Goal: Complete application form: Complete application form

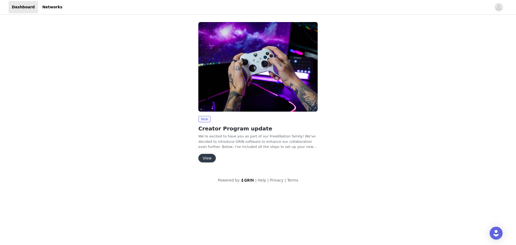
click at [208, 159] on button "View" at bounding box center [207, 158] width 17 height 9
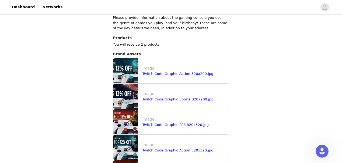
scroll to position [218, 0]
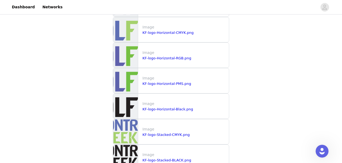
scroll to position [631, 0]
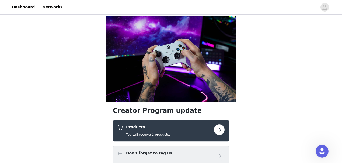
click at [222, 125] on button "button" at bounding box center [219, 130] width 11 height 11
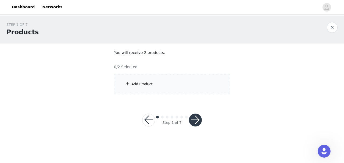
click at [160, 90] on div "Add Product" at bounding box center [172, 84] width 116 height 20
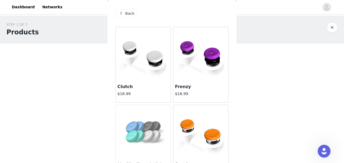
click at [201, 63] on img at bounding box center [200, 53] width 55 height 45
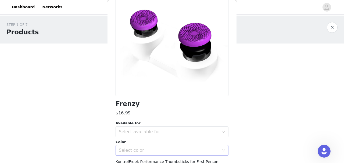
scroll to position [125, 0]
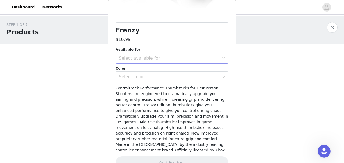
click at [174, 58] on div "Select available for" at bounding box center [169, 58] width 101 height 5
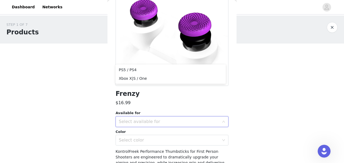
scroll to position [0, 0]
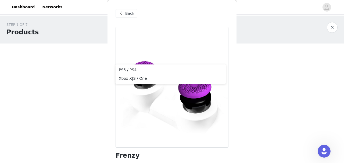
click at [124, 16] on span at bounding box center [121, 13] width 6 height 6
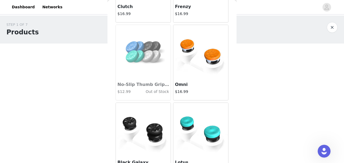
scroll to position [108, 0]
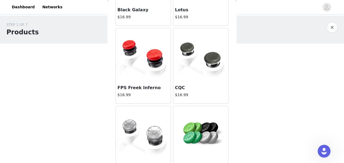
click at [142, 121] on img at bounding box center [143, 133] width 55 height 45
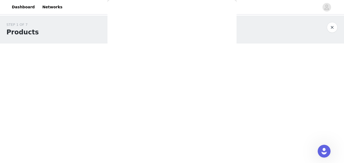
scroll to position [108, 0]
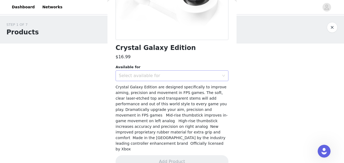
click at [168, 73] on div "Select available for" at bounding box center [169, 75] width 101 height 5
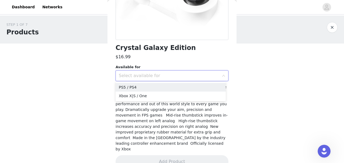
click at [168, 73] on div "Select available for" at bounding box center [169, 75] width 101 height 5
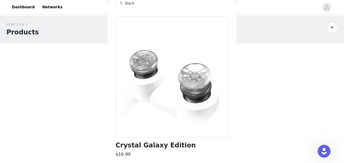
scroll to position [0, 0]
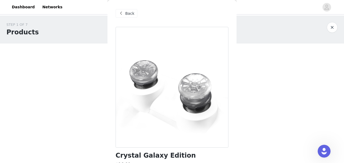
click at [119, 15] on span at bounding box center [121, 13] width 6 height 6
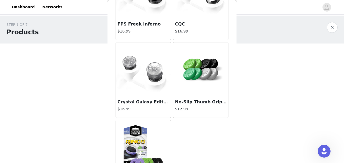
scroll to position [329, 0]
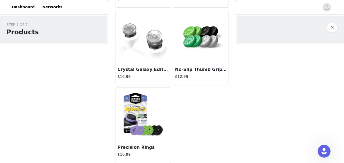
click at [209, 75] on h4 "$12.99" at bounding box center [201, 77] width 52 height 6
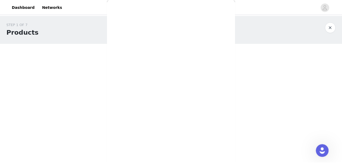
scroll to position [108, 0]
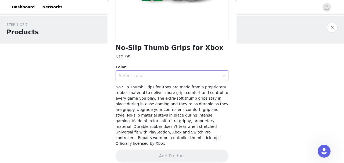
click at [158, 79] on div "Select color" at bounding box center [170, 76] width 103 height 10
click at [157, 88] on li "Black/White/Green/Light Green" at bounding box center [171, 87] width 110 height 9
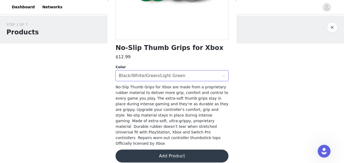
click at [169, 151] on button "Add Product" at bounding box center [172, 156] width 113 height 13
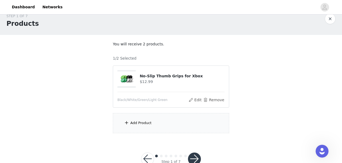
scroll to position [23, 0]
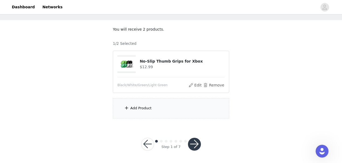
click at [171, 106] on div "Add Product" at bounding box center [171, 108] width 116 height 20
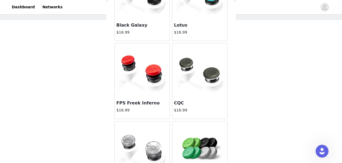
scroll to position [305, 0]
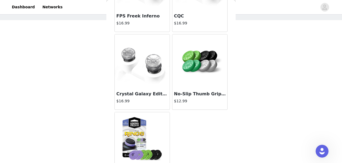
click at [161, 133] on img at bounding box center [142, 139] width 55 height 45
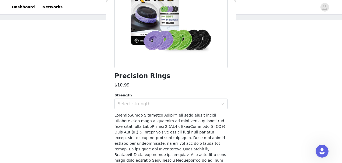
scroll to position [79, 0]
click at [143, 105] on div "Select strength" at bounding box center [168, 104] width 101 height 5
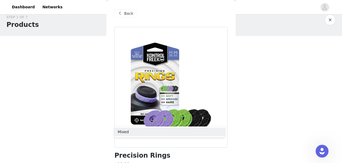
scroll to position [0, 0]
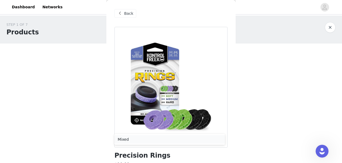
click at [131, 139] on li "Mixed" at bounding box center [169, 139] width 110 height 9
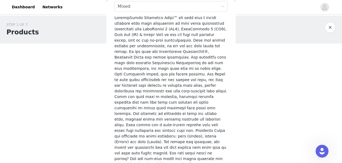
scroll to position [187, 0]
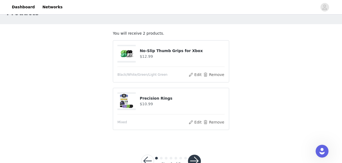
scroll to position [36, 0]
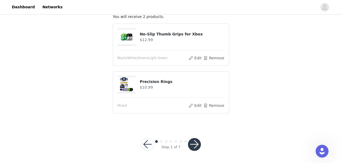
click at [188, 144] on button "button" at bounding box center [194, 144] width 13 height 13
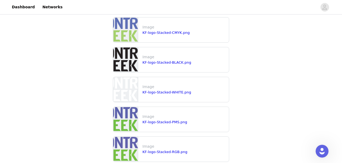
scroll to position [674, 0]
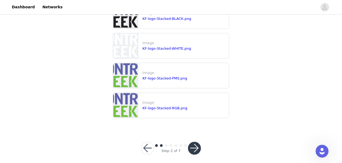
click at [194, 147] on button "button" at bounding box center [194, 148] width 13 height 13
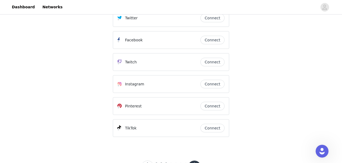
scroll to position [117, 0]
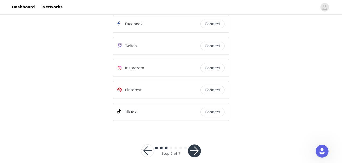
click at [195, 147] on button "button" at bounding box center [194, 151] width 13 height 13
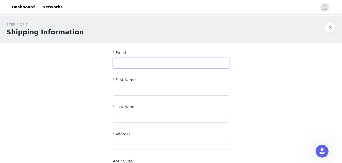
click at [147, 63] on input "text" at bounding box center [171, 63] width 116 height 11
type input "info@lillyhyrule.com"
type input "Lilly"
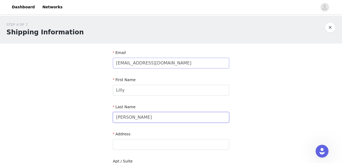
type input "Carballo"
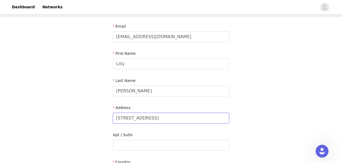
scroll to position [54, 0]
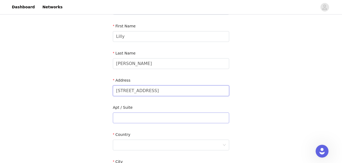
type input "284 Bridge St"
drag, startPoint x: 141, startPoint y: 115, endPoint x: 141, endPoint y: 123, distance: 8.4
click at [141, 115] on input "text" at bounding box center [171, 118] width 116 height 11
click at [126, 144] on div at bounding box center [169, 145] width 106 height 10
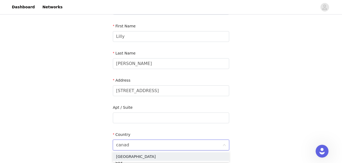
type input "canada"
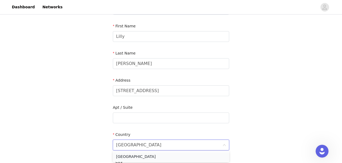
click at [126, 154] on li "Canada" at bounding box center [171, 157] width 116 height 9
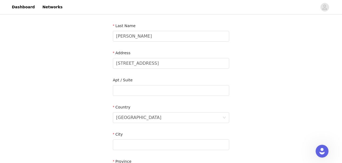
scroll to position [90, 0]
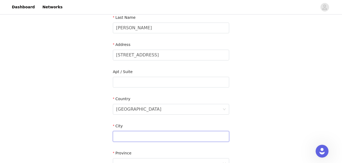
click at [128, 136] on input "text" at bounding box center [171, 136] width 116 height 11
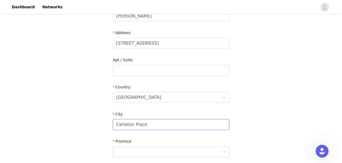
scroll to position [125, 0]
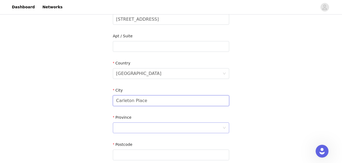
type input "Carleton Place"
click at [126, 129] on div at bounding box center [169, 128] width 106 height 10
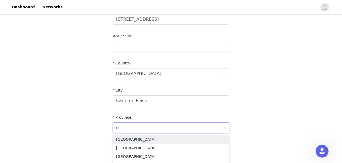
type input "on"
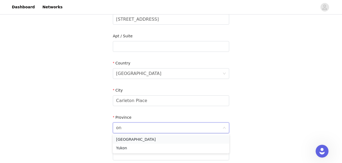
click at [132, 138] on li "Ontario" at bounding box center [171, 139] width 116 height 9
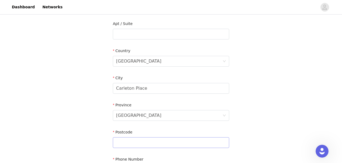
scroll to position [161, 0]
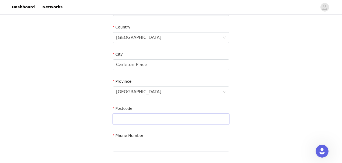
click at [130, 119] on input "text" at bounding box center [171, 119] width 116 height 11
type input "K7C 3H6"
click at [175, 141] on input "text" at bounding box center [171, 146] width 116 height 11
type input "3435741670"
click at [244, 125] on div "STEP 4 OF 7 Shipping Information Email info@lillyhyrule.com First Name Lilly La…" at bounding box center [171, 10] width 342 height 313
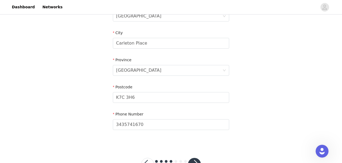
scroll to position [203, 0]
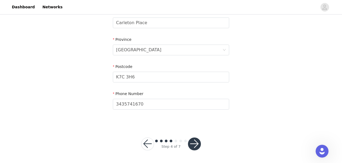
click at [197, 145] on button "button" at bounding box center [194, 144] width 13 height 13
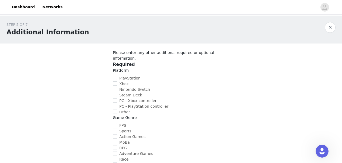
click at [115, 76] on input "PlayStation" at bounding box center [115, 78] width 4 height 4
checkbox input "true"
click at [115, 87] on input "Nintendo Switch" at bounding box center [115, 89] width 4 height 4
checkbox input "true"
click at [115, 98] on input "PC - Xbox controller" at bounding box center [115, 100] width 4 height 4
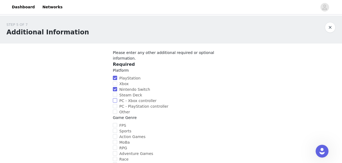
checkbox input "true"
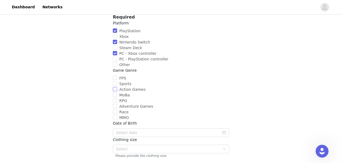
scroll to position [54, 0]
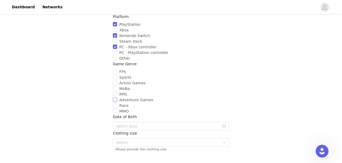
click at [115, 98] on input "Adventure Games" at bounding box center [115, 100] width 4 height 4
checkbox input "true"
click at [116, 81] on input "Action Games" at bounding box center [115, 83] width 4 height 4
checkbox input "true"
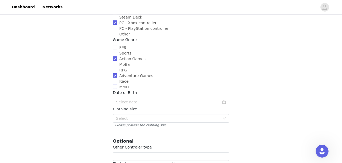
scroll to position [90, 0]
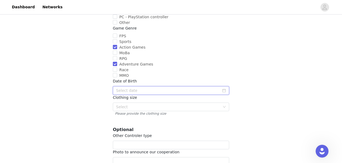
click at [162, 86] on input at bounding box center [171, 90] width 116 height 9
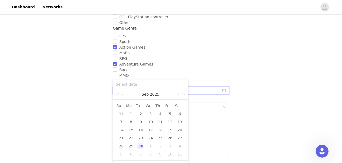
click at [200, 86] on input at bounding box center [171, 90] width 116 height 9
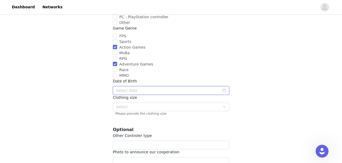
click at [172, 86] on input at bounding box center [171, 90] width 116 height 9
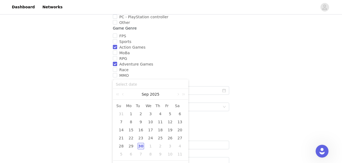
drag, startPoint x: 129, startPoint y: 114, endPoint x: 136, endPoint y: 110, distance: 7.5
click at [130, 114] on div "1" at bounding box center [130, 114] width 6 height 6
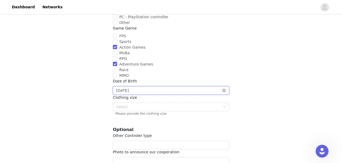
click at [126, 86] on input "2025-09-01" at bounding box center [171, 90] width 116 height 9
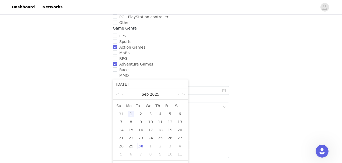
click at [124, 84] on input "2025-09-01" at bounding box center [150, 85] width 69 height 6
drag, startPoint x: 124, startPoint y: 85, endPoint x: 114, endPoint y: 84, distance: 10.0
click at [114, 84] on div "2025-09-01" at bounding box center [150, 84] width 75 height 9
click at [120, 95] on link at bounding box center [118, 94] width 7 height 11
click at [119, 95] on link at bounding box center [118, 94] width 7 height 11
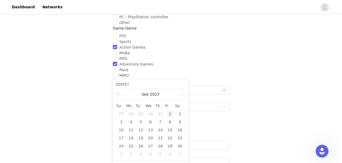
click at [119, 95] on link at bounding box center [118, 94] width 7 height 11
click at [122, 95] on link at bounding box center [123, 94] width 5 height 11
click at [118, 94] on link at bounding box center [118, 94] width 7 height 11
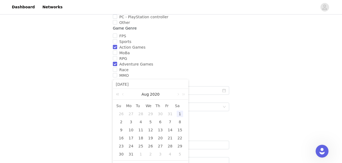
click at [118, 94] on link at bounding box center [118, 94] width 7 height 11
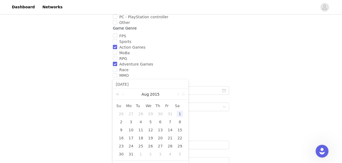
click at [118, 94] on link at bounding box center [118, 94] width 7 height 11
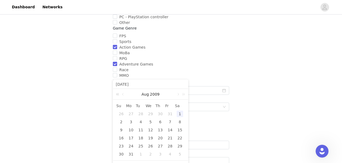
click at [118, 94] on link at bounding box center [118, 94] width 7 height 11
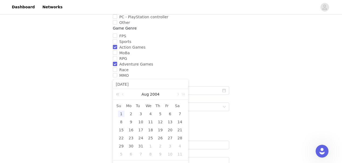
click at [118, 94] on link at bounding box center [118, 94] width 7 height 11
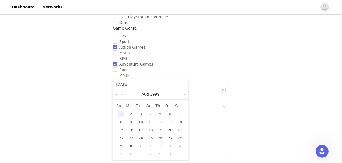
click at [118, 94] on link at bounding box center [118, 94] width 7 height 11
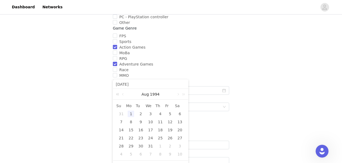
click at [118, 94] on link at bounding box center [118, 94] width 7 height 11
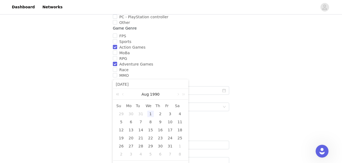
click at [118, 94] on link at bounding box center [118, 94] width 7 height 11
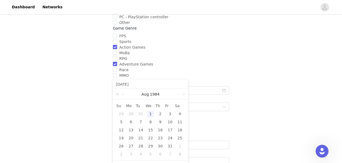
click at [118, 94] on link at bounding box center [118, 94] width 7 height 11
click at [185, 95] on link at bounding box center [182, 94] width 7 height 11
click at [184, 95] on link at bounding box center [182, 94] width 7 height 11
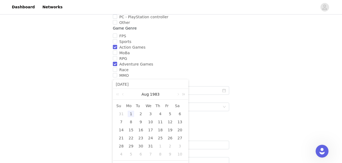
click at [184, 95] on link at bounding box center [182, 94] width 7 height 11
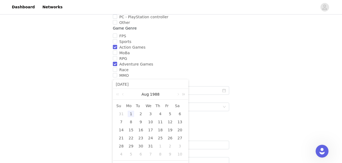
click at [184, 95] on link at bounding box center [182, 94] width 7 height 11
click at [178, 95] on link at bounding box center [177, 94] width 5 height 11
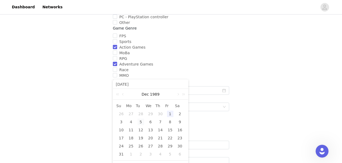
click at [141, 123] on div "5" at bounding box center [140, 122] width 6 height 6
type input "1989-12-05"
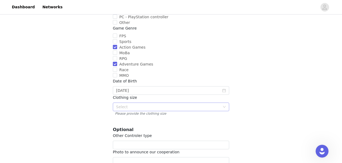
click at [141, 104] on div "Select" at bounding box center [168, 106] width 104 height 5
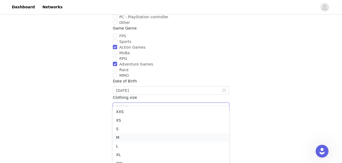
click at [133, 137] on li "M" at bounding box center [171, 137] width 116 height 9
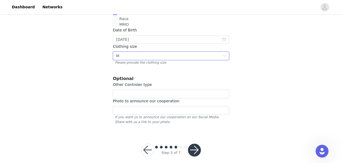
scroll to position [141, 0]
click at [155, 90] on input "text" at bounding box center [171, 94] width 116 height 9
click at [143, 106] on input "text" at bounding box center [171, 110] width 116 height 9
click at [136, 106] on input "text" at bounding box center [171, 110] width 116 height 9
paste input "https://www.instagram.com/p/C1i16D4OcVv/?img_index=1"
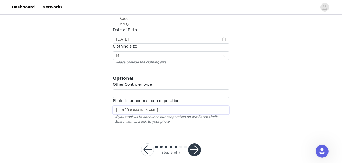
type input "https://www.instagram.com/p/C1i16D4OcVv/?img_index=1"
click at [194, 144] on button "button" at bounding box center [194, 150] width 13 height 13
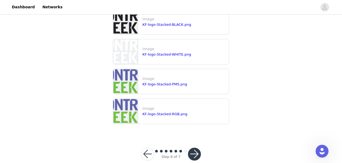
scroll to position [622, 0]
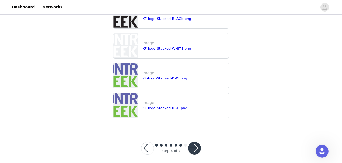
click at [196, 145] on button "button" at bounding box center [194, 148] width 13 height 13
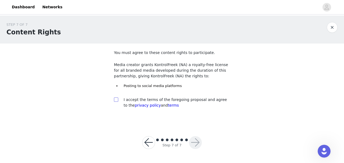
click at [118, 102] on label at bounding box center [116, 100] width 4 height 6
click at [118, 101] on input "checkbox" at bounding box center [116, 100] width 4 height 4
checkbox input "true"
click at [195, 142] on button "button" at bounding box center [195, 142] width 13 height 13
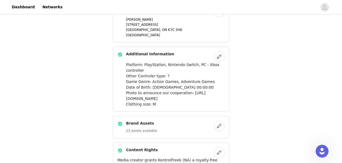
scroll to position [258, 0]
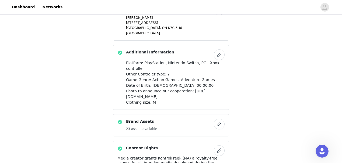
drag, startPoint x: 164, startPoint y: 155, endPoint x: 149, endPoint y: 156, distance: 14.5
drag, startPoint x: 118, startPoint y: 77, endPoint x: 182, endPoint y: 90, distance: 65.9
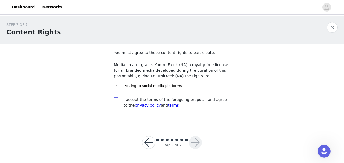
click at [117, 101] on input "checkbox" at bounding box center [116, 100] width 4 height 4
checkbox input "true"
click at [191, 142] on button "button" at bounding box center [195, 142] width 13 height 13
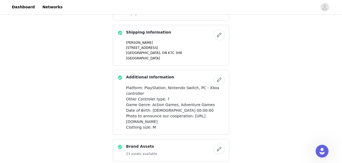
scroll to position [258, 0]
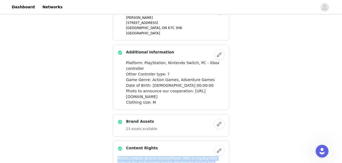
copy div "Media creator grants KontrolFreek (NA) a royalty-free license for all branded m…"
drag, startPoint x: 100, startPoint y: 77, endPoint x: 307, endPoint y: 66, distance: 207.4
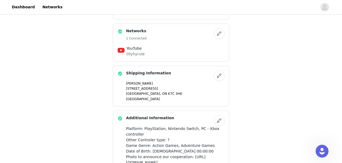
scroll to position [240, 0]
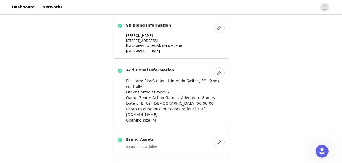
click at [219, 137] on button "button" at bounding box center [219, 142] width 11 height 11
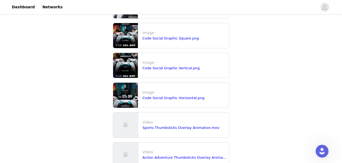
scroll to position [215, 0]
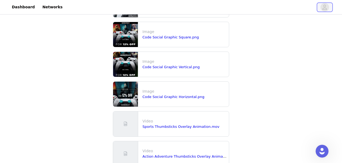
click at [327, 10] on icon "avatar" at bounding box center [324, 7] width 5 height 9
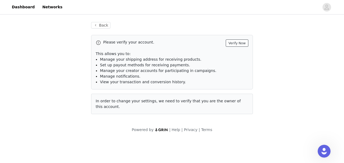
click at [237, 42] on button "Verify Now" at bounding box center [237, 43] width 23 height 7
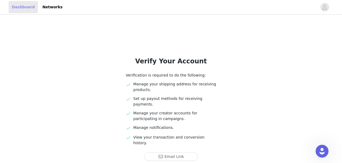
click at [19, 9] on link "Dashboard" at bounding box center [23, 7] width 29 height 12
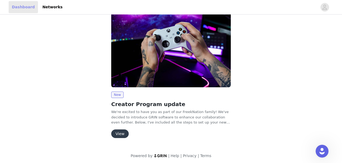
scroll to position [26, 0]
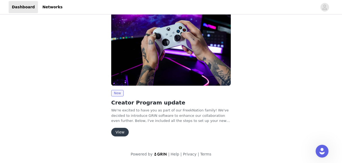
click at [117, 131] on button "View" at bounding box center [119, 132] width 17 height 9
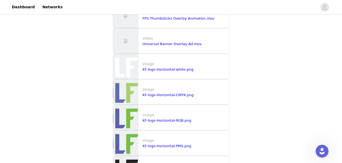
scroll to position [631, 0]
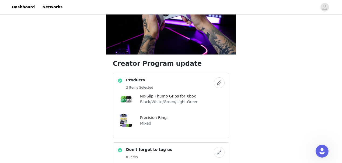
scroll to position [79, 0]
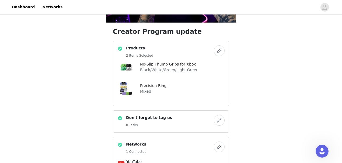
click at [219, 142] on button "button" at bounding box center [219, 147] width 11 height 11
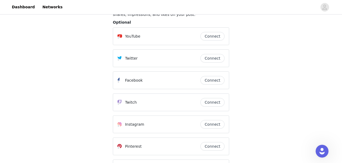
scroll to position [117, 0]
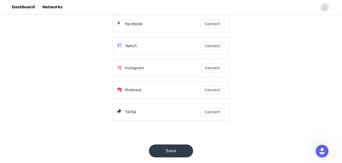
click at [172, 145] on button "Save" at bounding box center [171, 151] width 44 height 13
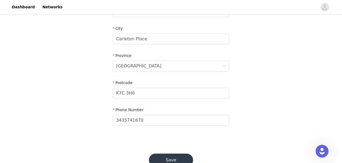
scroll to position [203, 0]
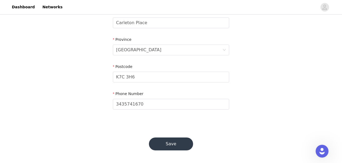
click at [181, 141] on button "Save" at bounding box center [171, 144] width 44 height 13
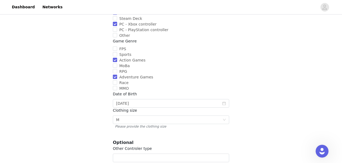
scroll to position [141, 0]
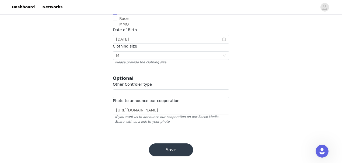
click at [178, 144] on button "Save" at bounding box center [171, 150] width 44 height 13
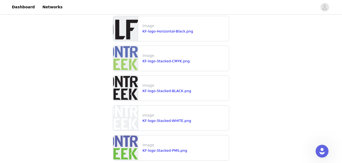
scroll to position [622, 0]
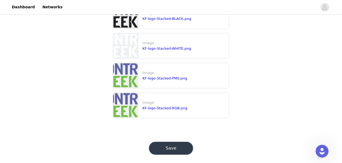
click at [171, 145] on button "Save" at bounding box center [171, 148] width 44 height 13
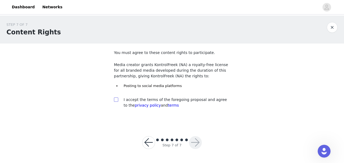
click at [115, 100] on input "checkbox" at bounding box center [116, 100] width 4 height 4
checkbox input "true"
click at [196, 141] on button "button" at bounding box center [195, 142] width 13 height 13
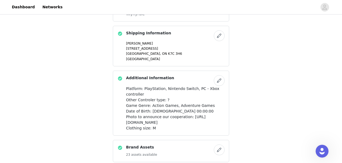
scroll to position [258, 0]
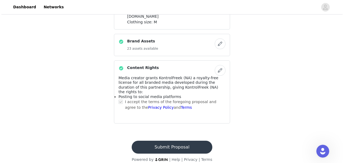
scroll to position [0, 0]
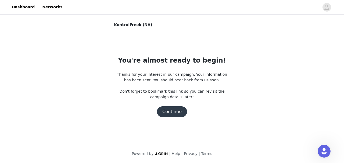
click at [218, 133] on section "KontrolFreek (NA) You're almost ready to begin! Thanks for your interest in our…" at bounding box center [172, 78] width 129 height 112
click at [169, 115] on button "Continue" at bounding box center [172, 112] width 30 height 11
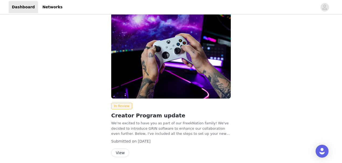
scroll to position [34, 0]
